Goal: Information Seeking & Learning: Learn about a topic

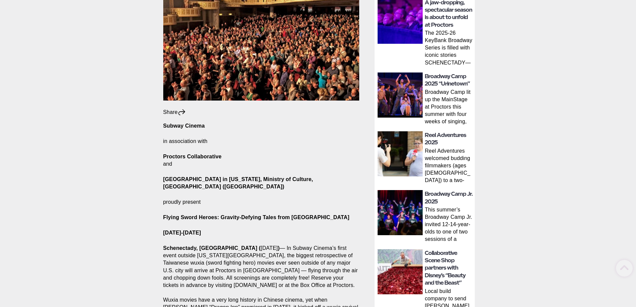
scroll to position [167, 0]
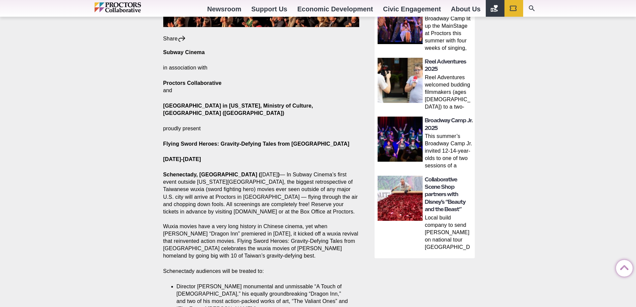
scroll to position [267, 0]
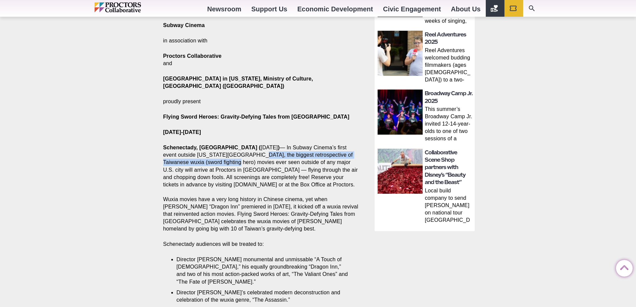
drag, startPoint x: 204, startPoint y: 141, endPoint x: 181, endPoint y: 148, distance: 24.1
click at [181, 148] on p "[GEOGRAPHIC_DATA], [GEOGRAPHIC_DATA] ( [DATE] ) — In Subway Cinema’s first even…" at bounding box center [261, 188] width 196 height 88
click at [202, 160] on p "[GEOGRAPHIC_DATA], [GEOGRAPHIC_DATA] ( [DATE] ) — In Subway Cinema’s first even…" at bounding box center [261, 188] width 196 height 88
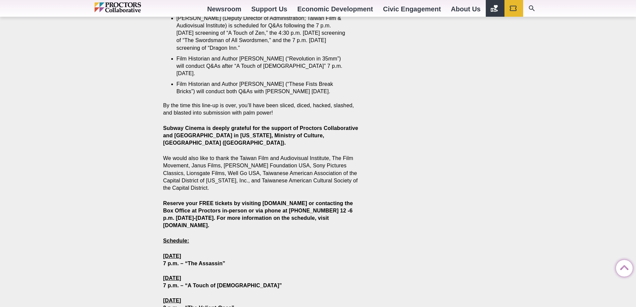
scroll to position [834, 0]
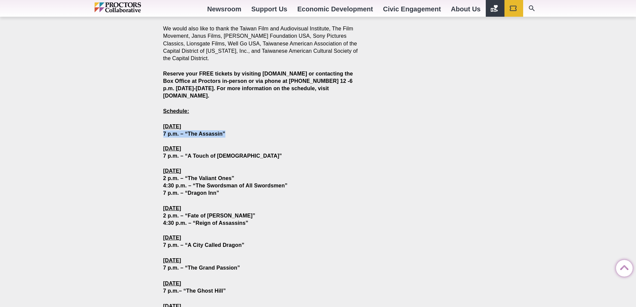
drag, startPoint x: 163, startPoint y: 100, endPoint x: 228, endPoint y: 98, distance: 64.4
click at [228, 123] on p "[DATE] 7 p.m. – “The Assassin” [DATE] 7 p.m. – “A Touch of [DEMOGRAPHIC_DATA]” …" at bounding box center [261, 160] width 196 height 74
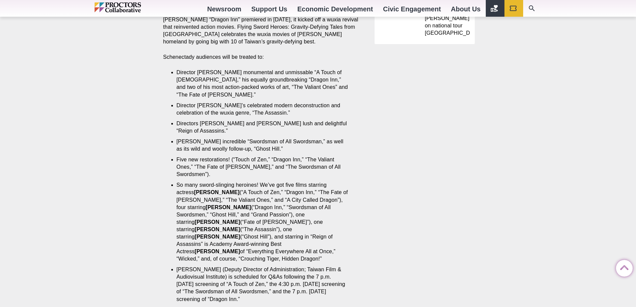
scroll to position [434, 0]
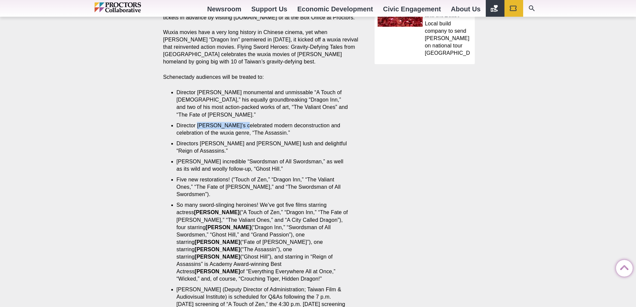
drag, startPoint x: 197, startPoint y: 105, endPoint x: 242, endPoint y: 107, distance: 44.8
click at [242, 122] on li "Director [PERSON_NAME]’s celebrated modern deconstruction and celebration of th…" at bounding box center [263, 129] width 173 height 15
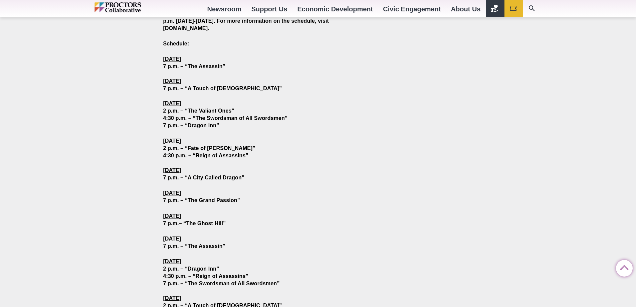
scroll to position [935, 0]
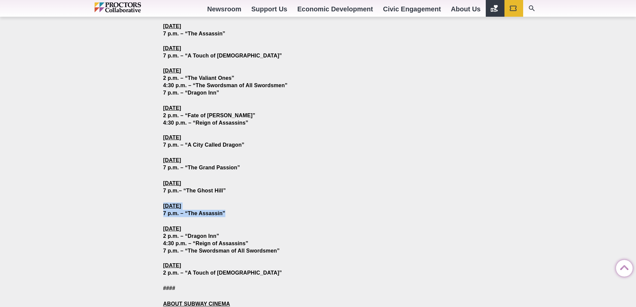
drag, startPoint x: 164, startPoint y: 171, endPoint x: 226, endPoint y: 178, distance: 62.1
click at [226, 202] on p "[DATE] 7 p.m. – “The Assassin”" at bounding box center [261, 209] width 196 height 15
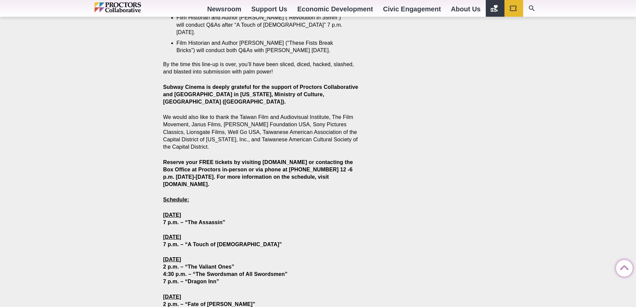
scroll to position [834, 0]
